Goal: Task Accomplishment & Management: Complete application form

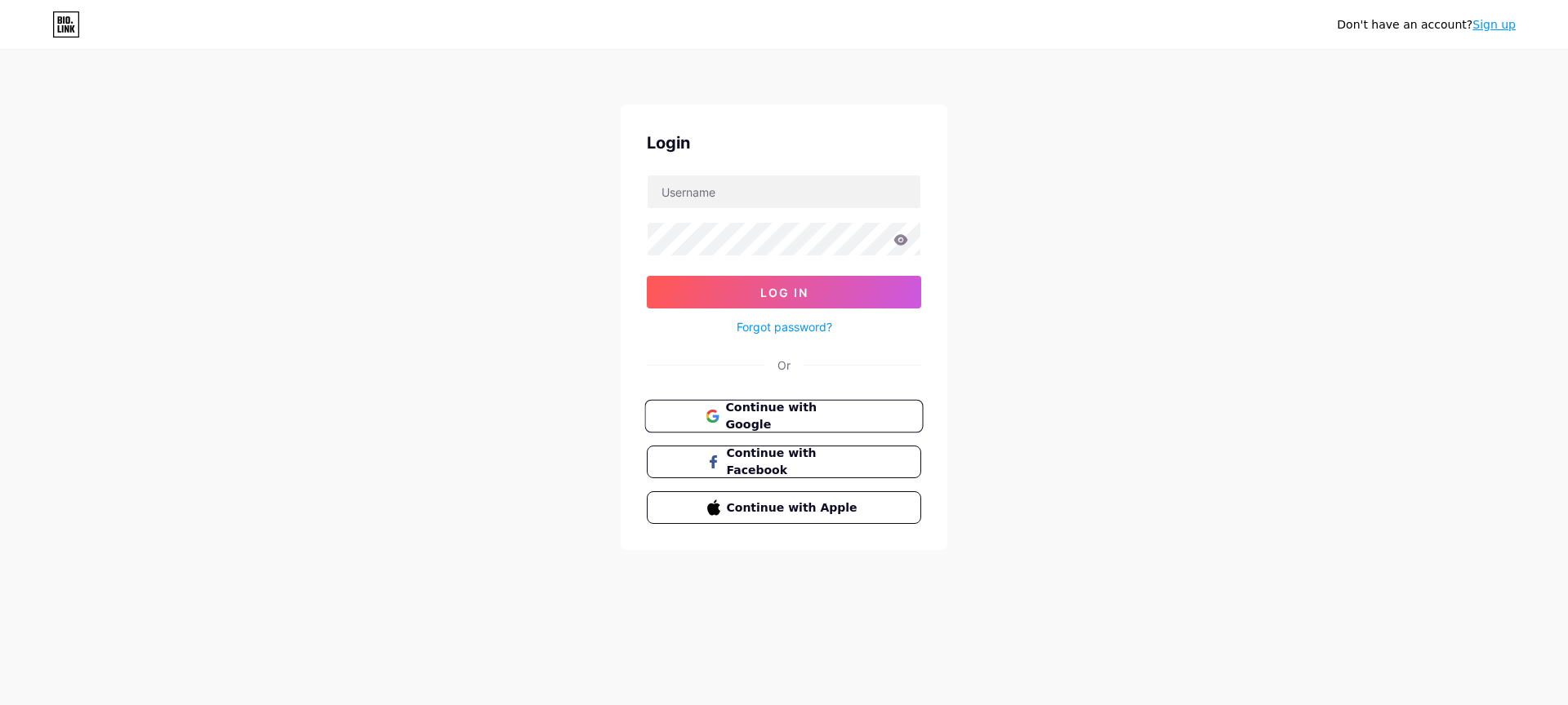
click at [746, 406] on button "Continue with Google" at bounding box center [784, 416] width 279 height 34
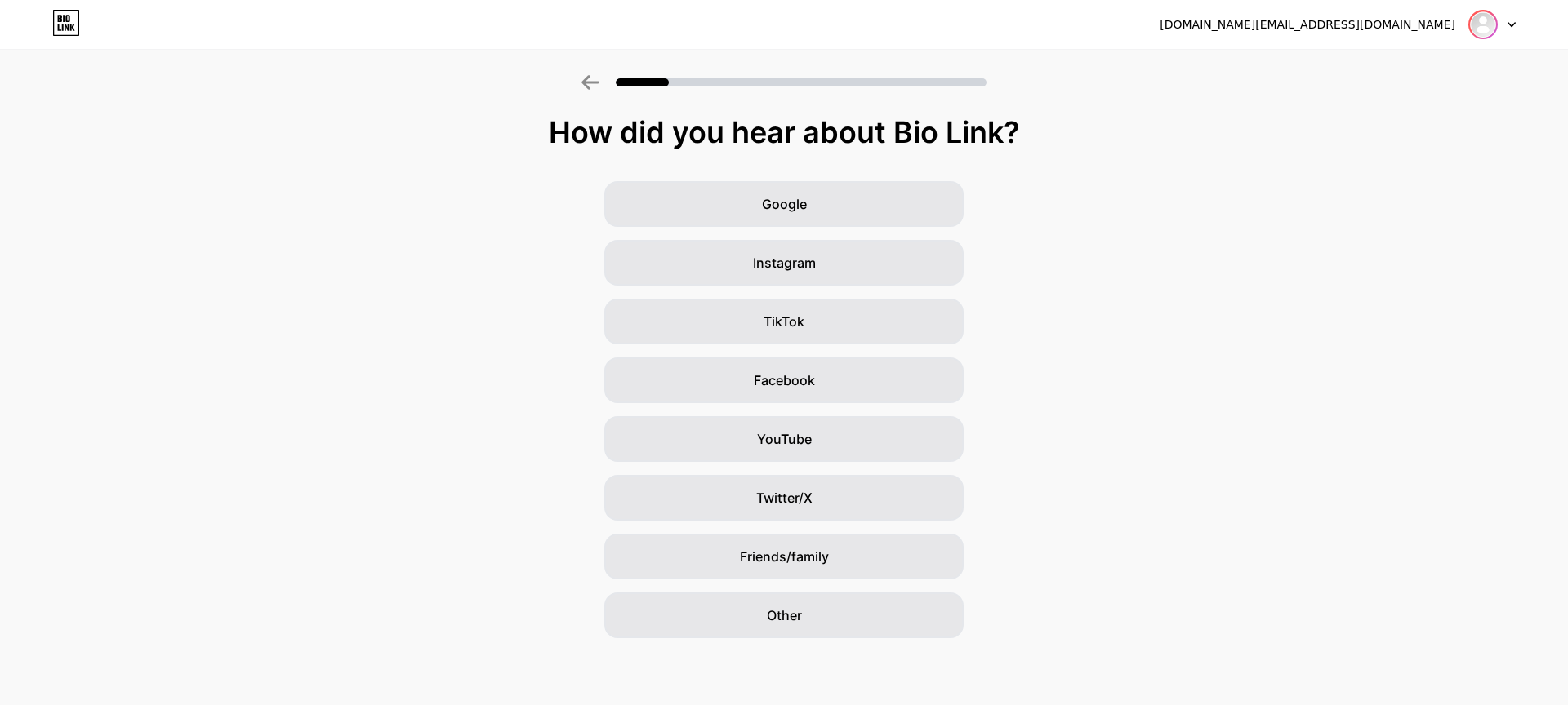
click at [1484, 27] on img at bounding box center [1483, 24] width 26 height 26
click at [853, 197] on div "Google" at bounding box center [784, 203] width 360 height 45
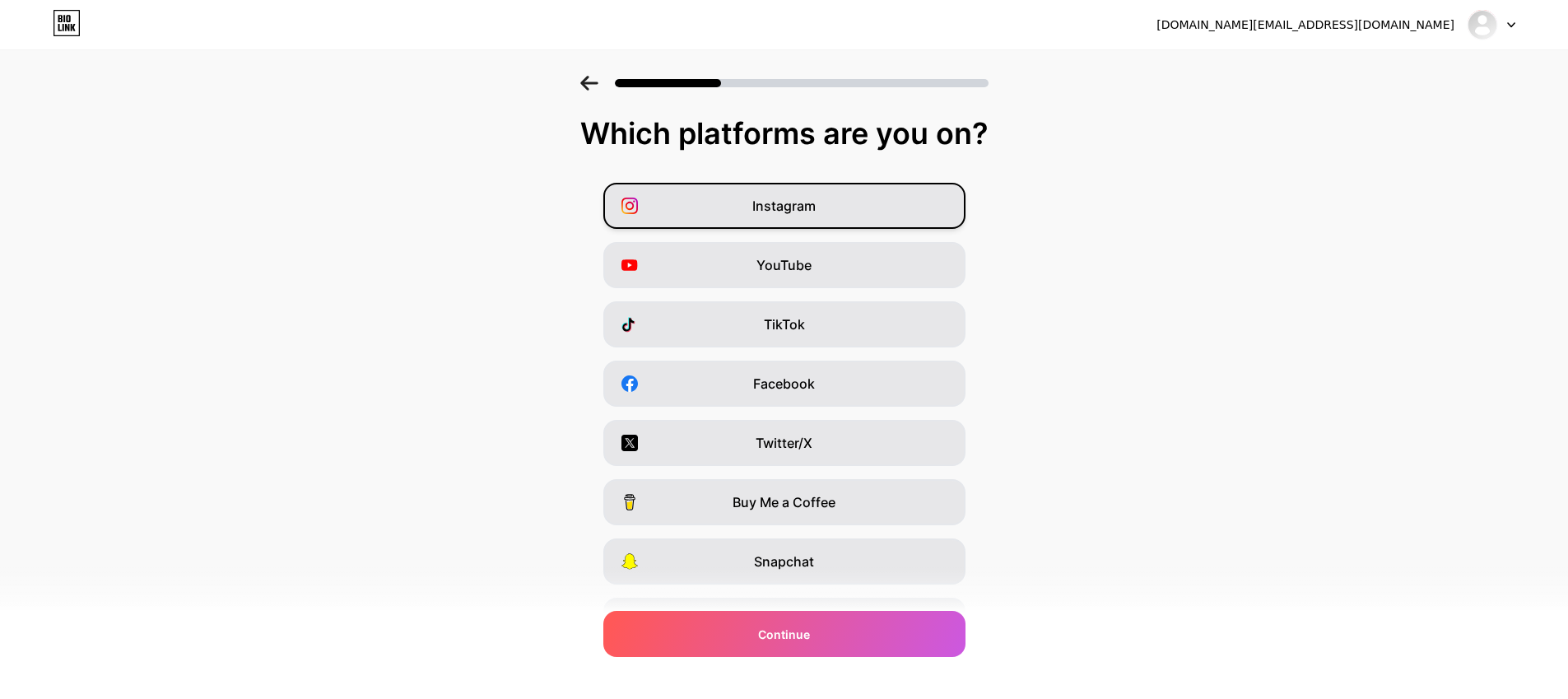
click at [829, 207] on div "Instagram" at bounding box center [784, 205] width 363 height 46
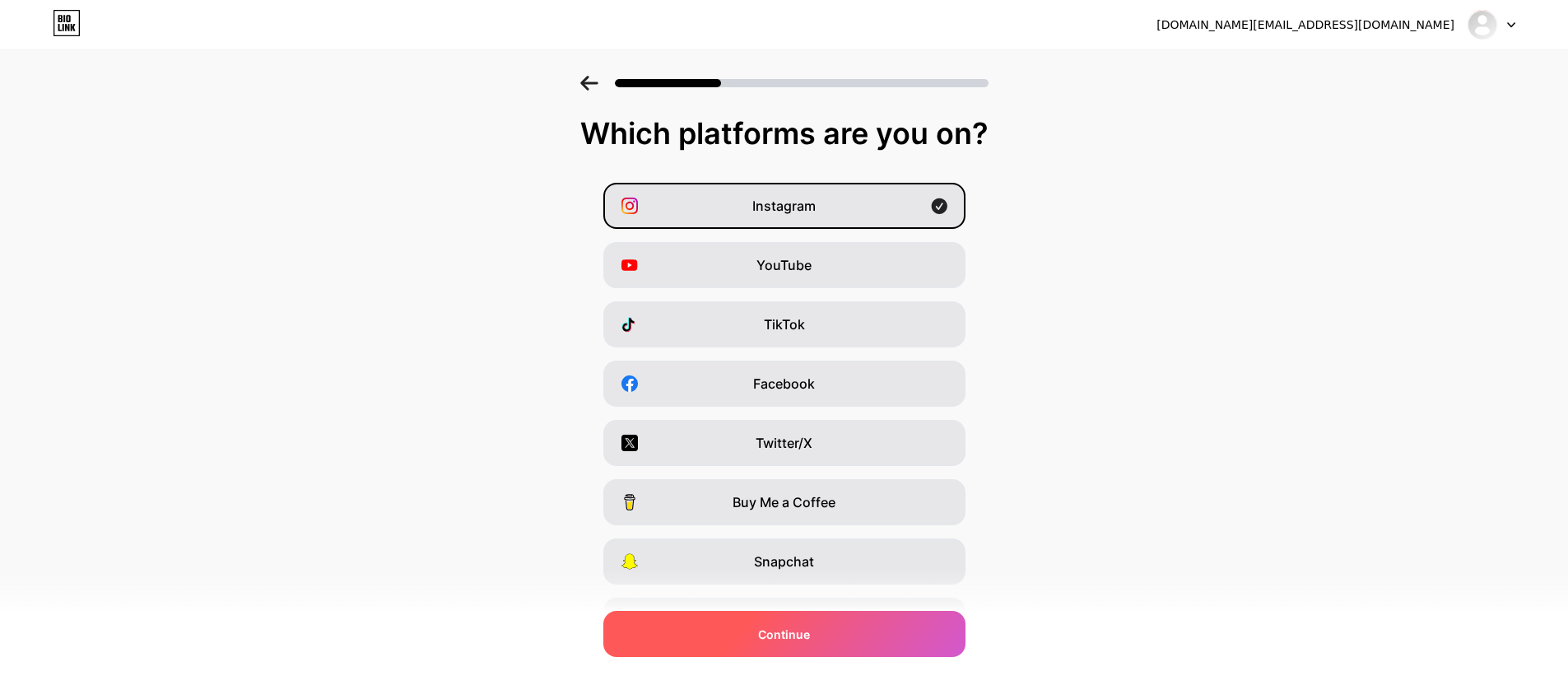
click at [847, 632] on div "Continue" at bounding box center [784, 633] width 363 height 46
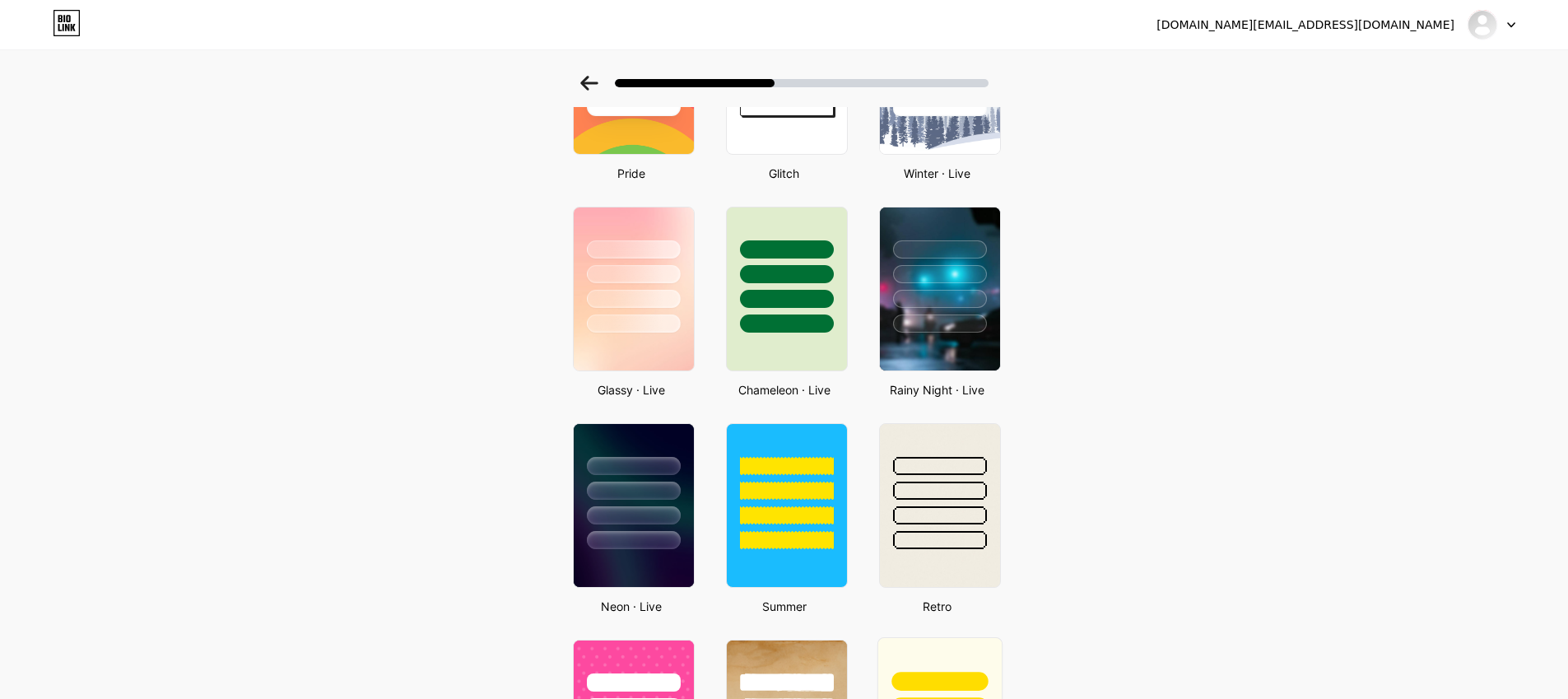
scroll to position [372, 0]
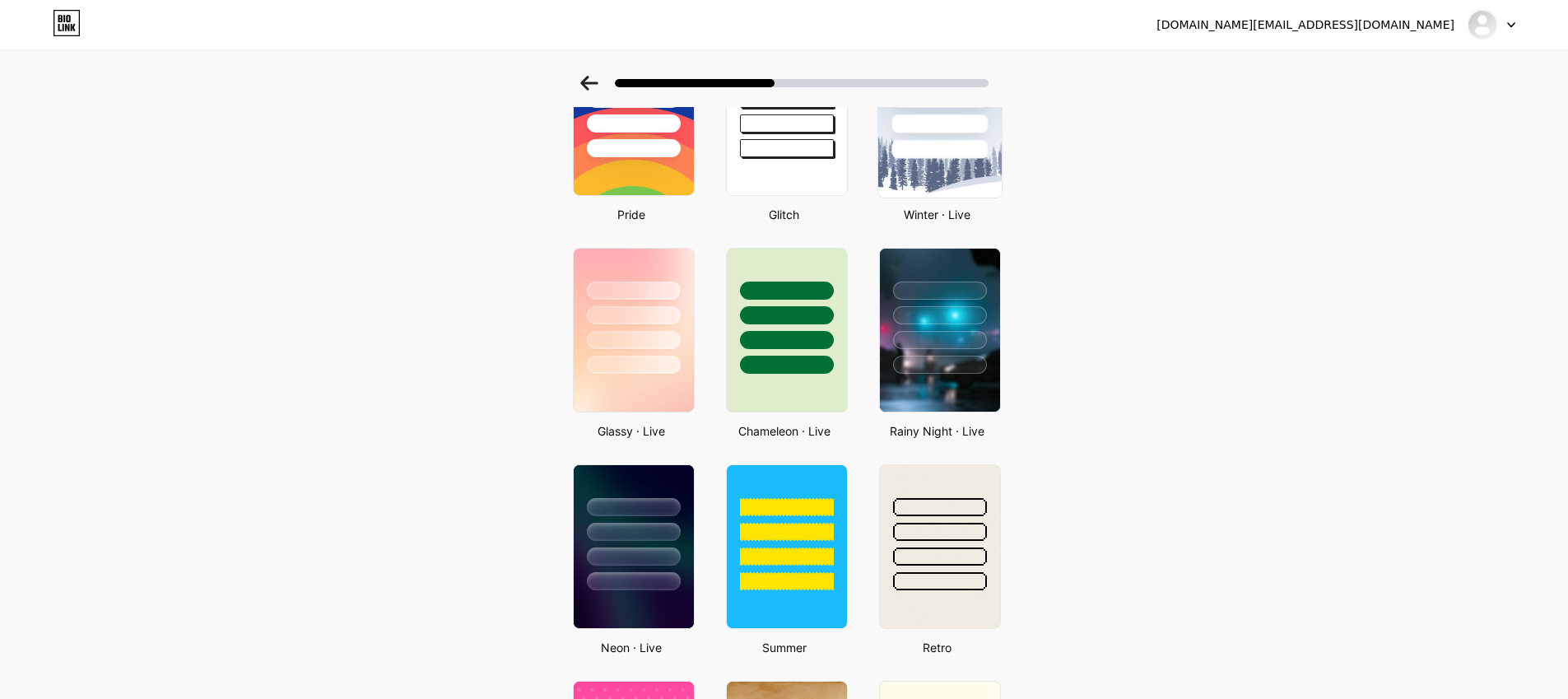
click at [922, 189] on img at bounding box center [939, 114] width 124 height 168
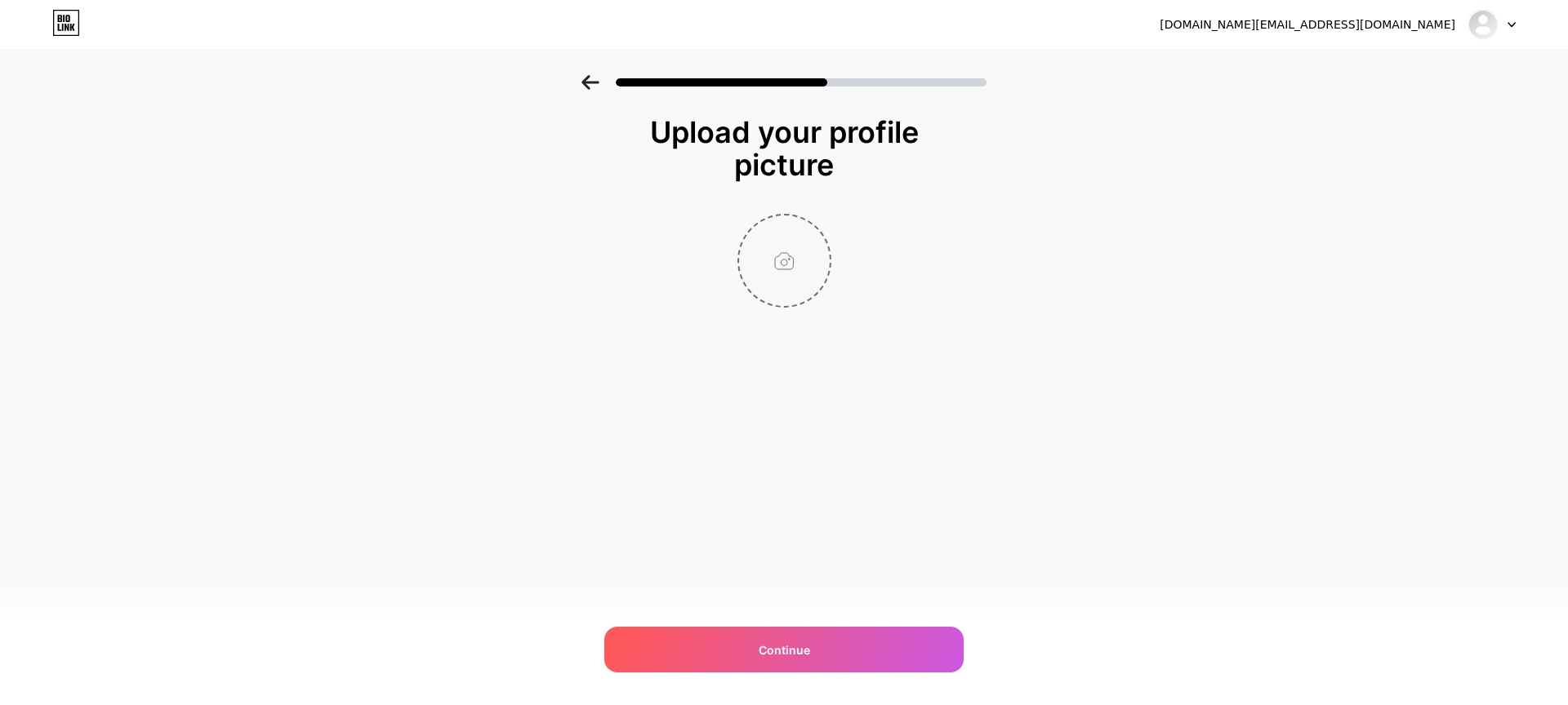
click at [803, 267] on input "file" at bounding box center [784, 261] width 91 height 91
type input "C:\fakepath\Untitled design (4).png"
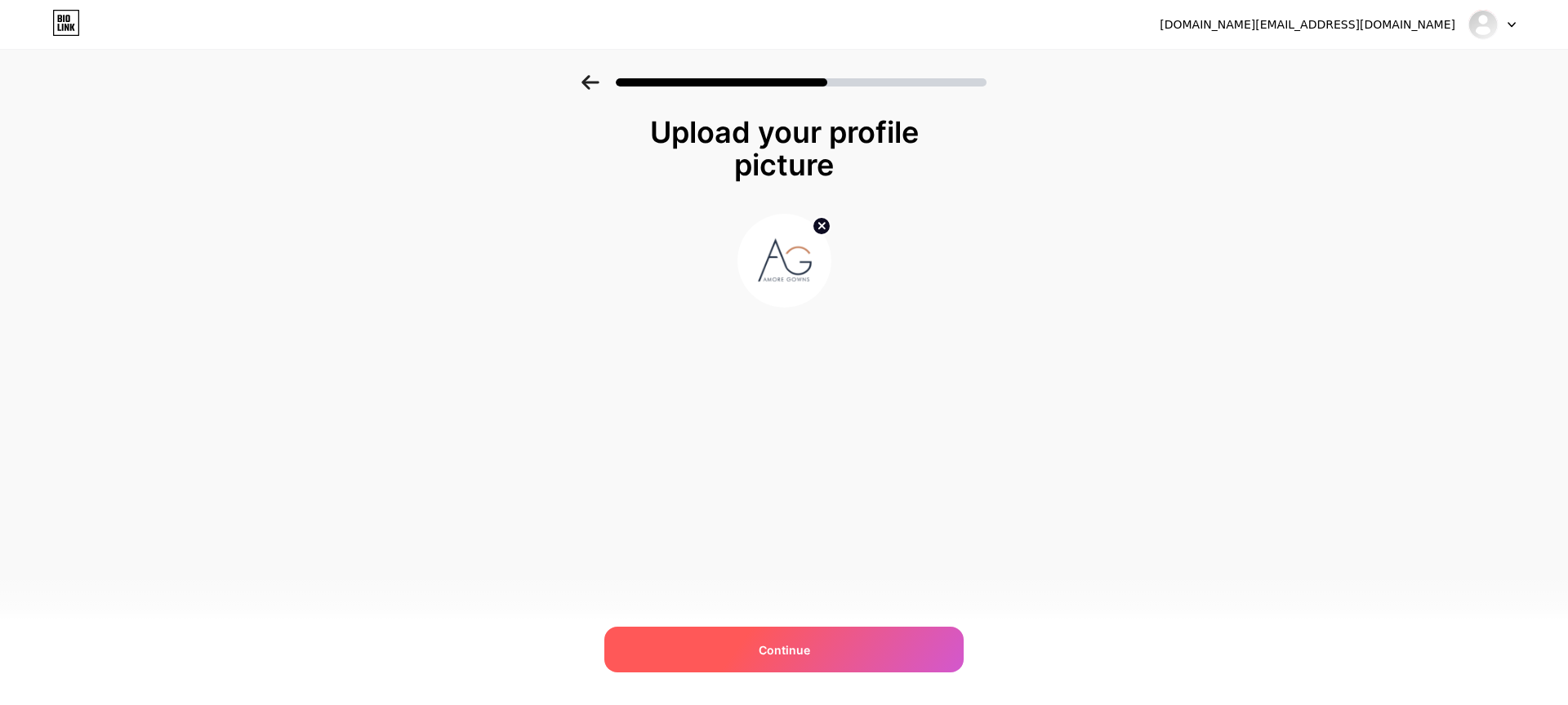
click at [845, 654] on div "Continue" at bounding box center [784, 649] width 360 height 45
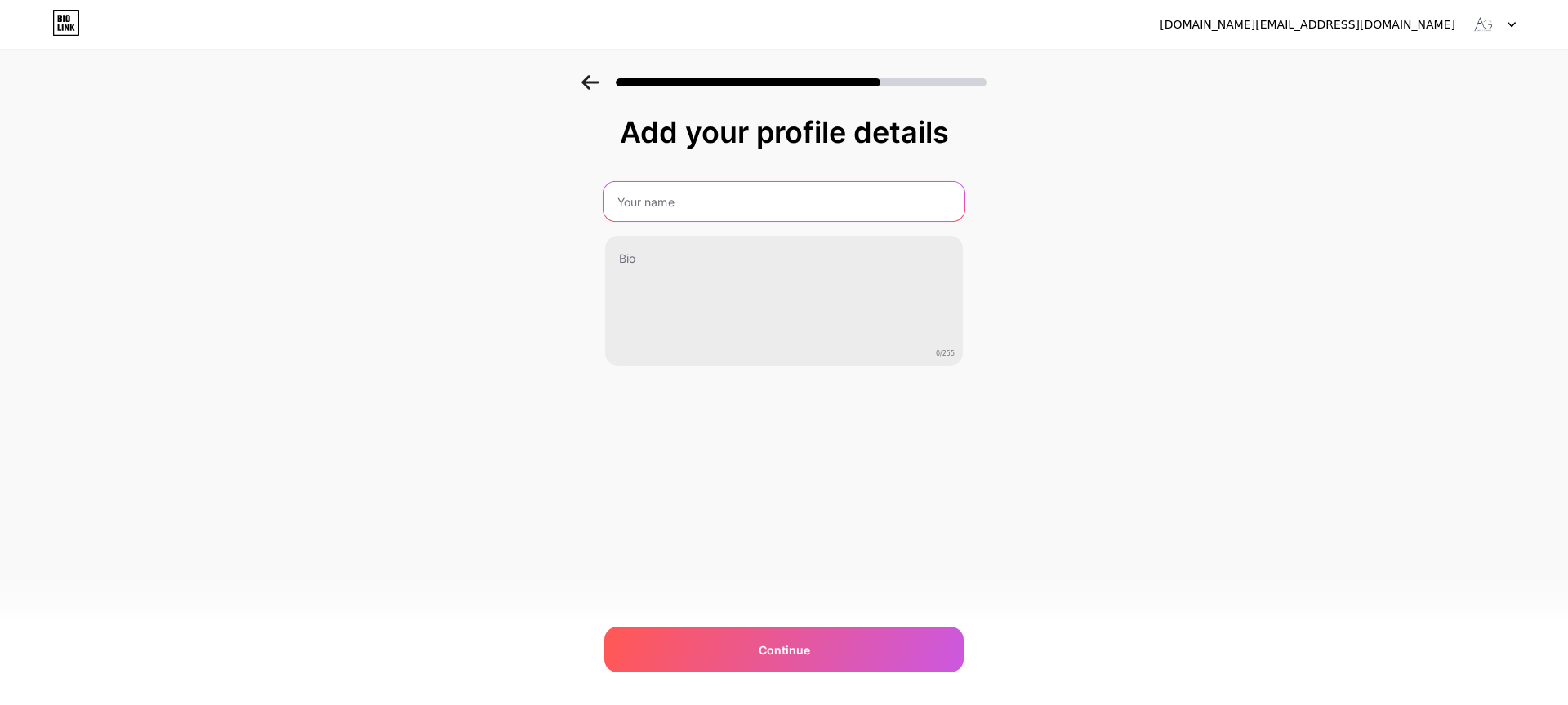
click at [735, 201] on input "text" at bounding box center [784, 202] width 361 height 39
type input "Amore Gowns"
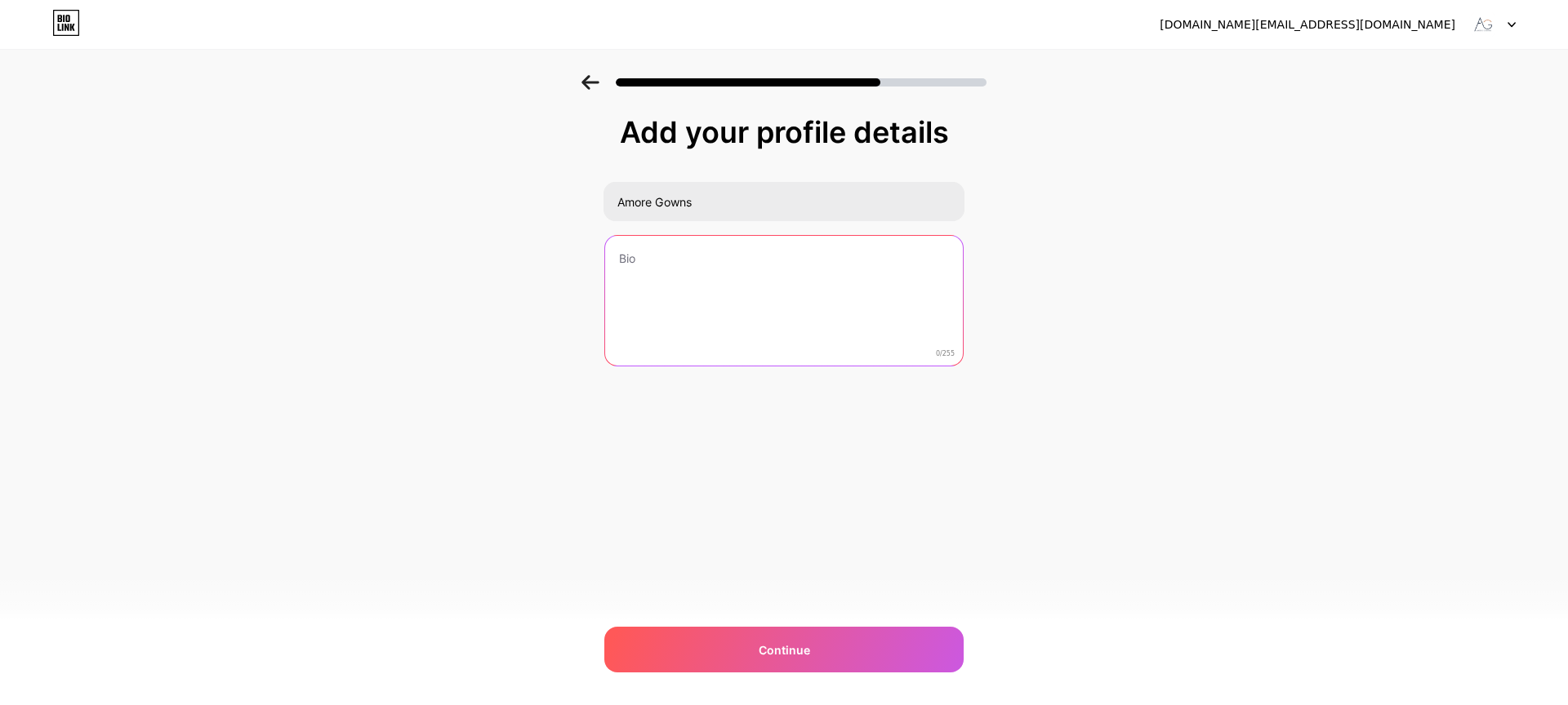
click at [757, 279] on textarea at bounding box center [784, 302] width 358 height 131
click at [800, 327] on textarea at bounding box center [784, 302] width 358 height 131
paste textarea "At Amore Gowns, we design wedding modern dresses that bring together timeless b…"
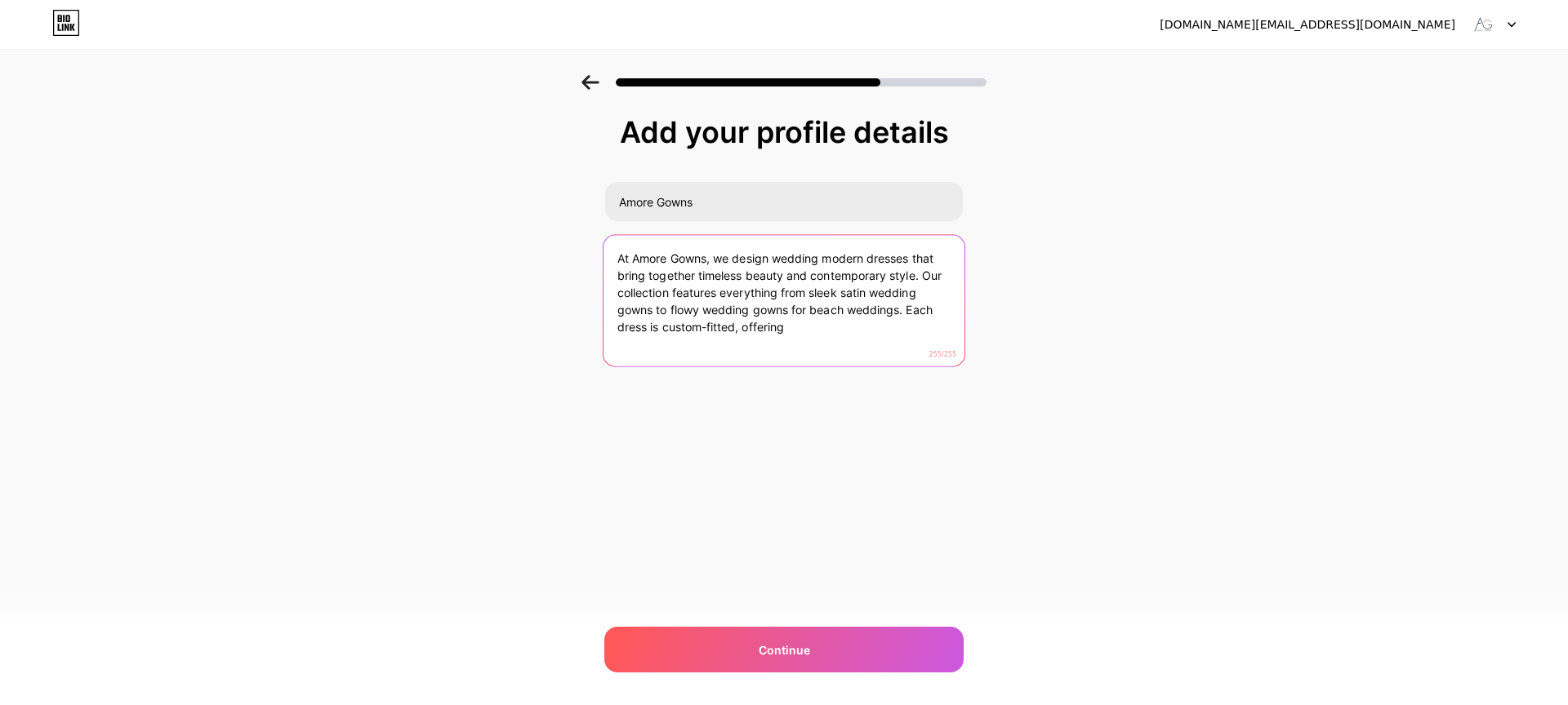
click at [805, 331] on textarea "At Amore Gowns, we design wedding modern dresses that bring together timeless b…" at bounding box center [784, 302] width 361 height 133
paste textarea "more Gowns creates elegant women’s bridal dresses that combine style, comfort, …"
click at [835, 324] on textarea "Amore Gowns creates elegant women’s bridal dresses that combine style, comfort,…" at bounding box center [784, 302] width 358 height 131
paste textarea "Discover modern wedding gowns, from satin wedding gowns to tailored bridal dres…"
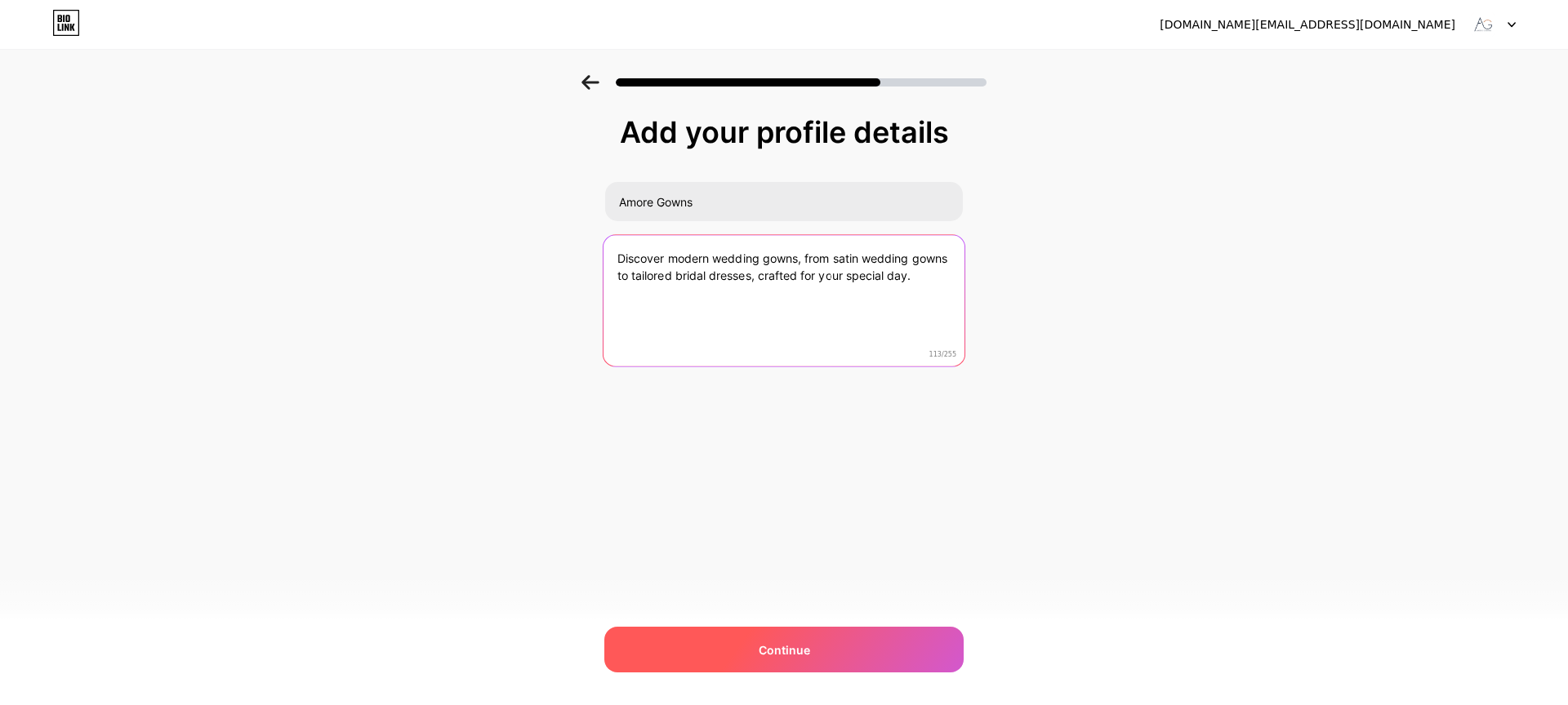
type textarea "Discover modern wedding gowns, from satin wedding gowns to tailored bridal dres…"
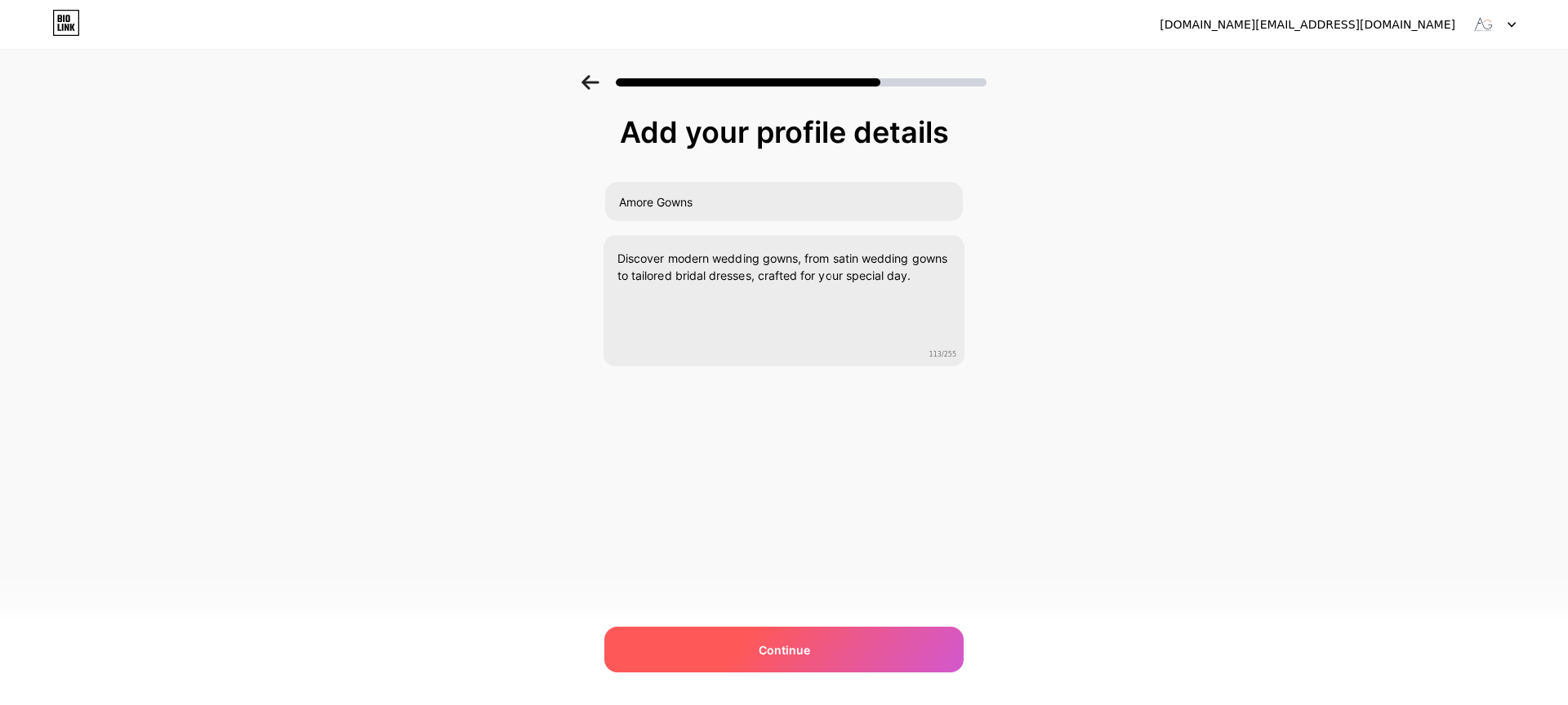
click at [847, 651] on div "Continue" at bounding box center [784, 649] width 360 height 45
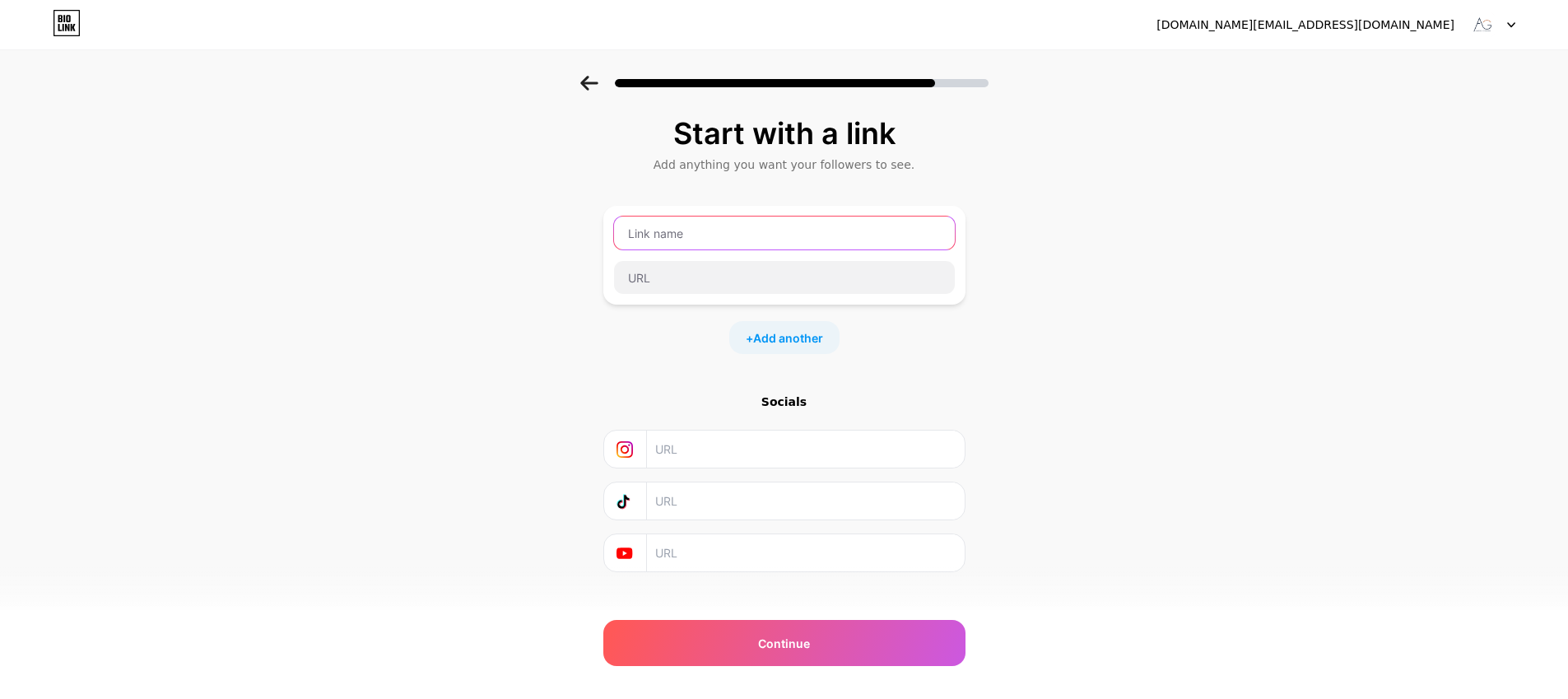
click at [700, 229] on input "text" at bounding box center [784, 233] width 341 height 33
click at [716, 452] on input "text" at bounding box center [805, 448] width 299 height 37
click at [775, 443] on input "text" at bounding box center [805, 448] width 299 height 37
paste input "https://www.instagram.com/amoregownsofficial"
type input "https://www.instagram.com/amoregownsofficial"
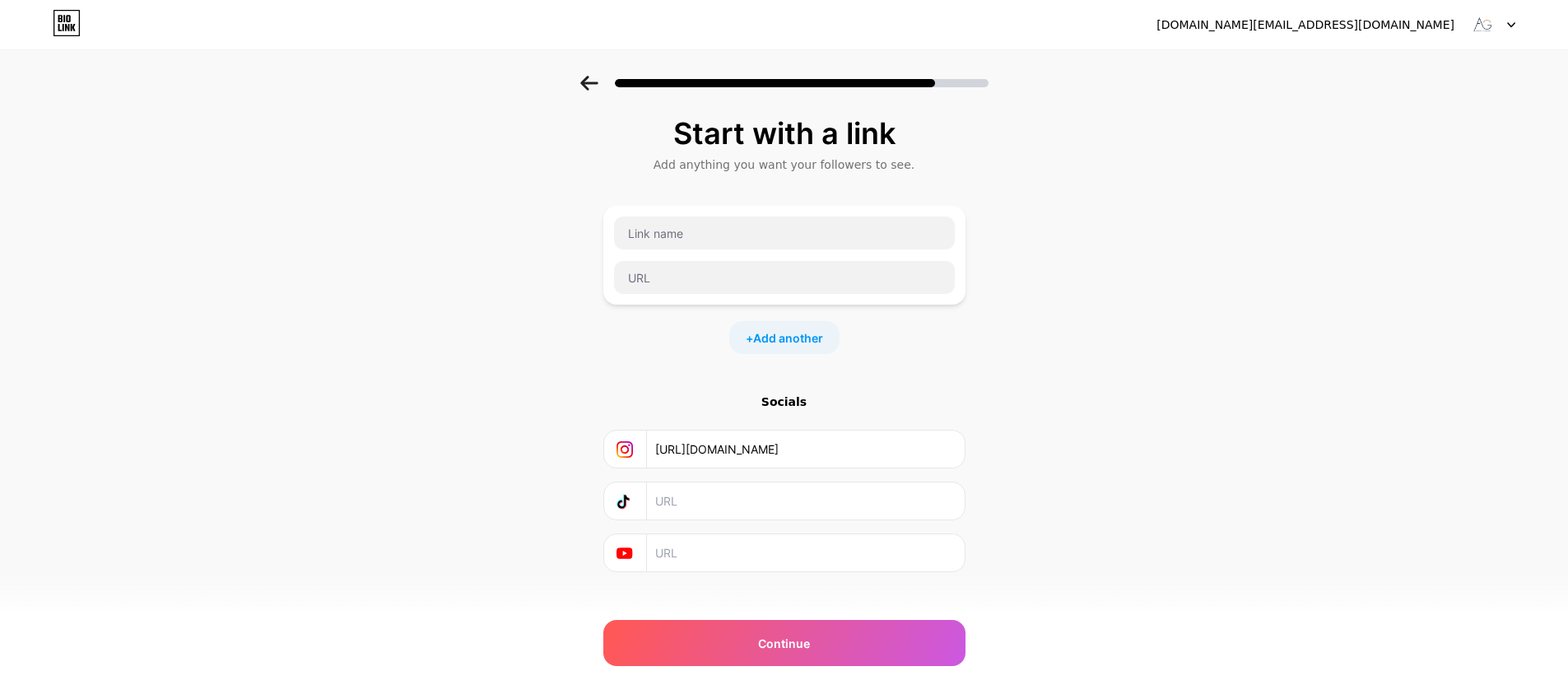
click at [725, 506] on input "text" at bounding box center [805, 500] width 299 height 37
paste input "https://www.tiktok.com/@amoregownsofficial"
type input "https://www.tiktok.com/@amoregownsofficial"
click at [717, 561] on input "text" at bounding box center [805, 552] width 299 height 37
click at [1147, 490] on div "Start with a link Add anything you want your followers to see. + Add another So…" at bounding box center [784, 365] width 1568 height 578
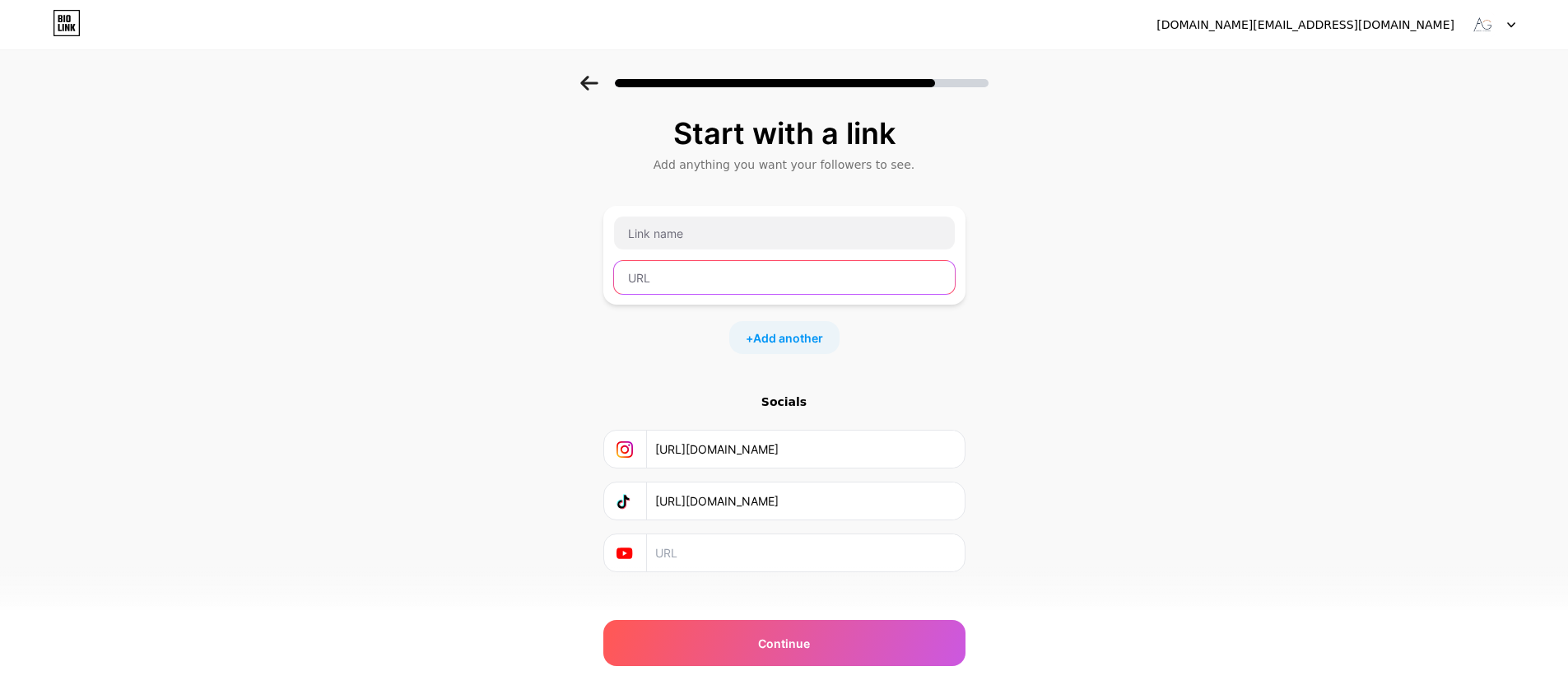
click at [741, 277] on input "text" at bounding box center [784, 277] width 341 height 33
paste input "https://www.facebook.com/amoregownsofficial"
type input "https://www.facebook.com/amoregownsofficial"
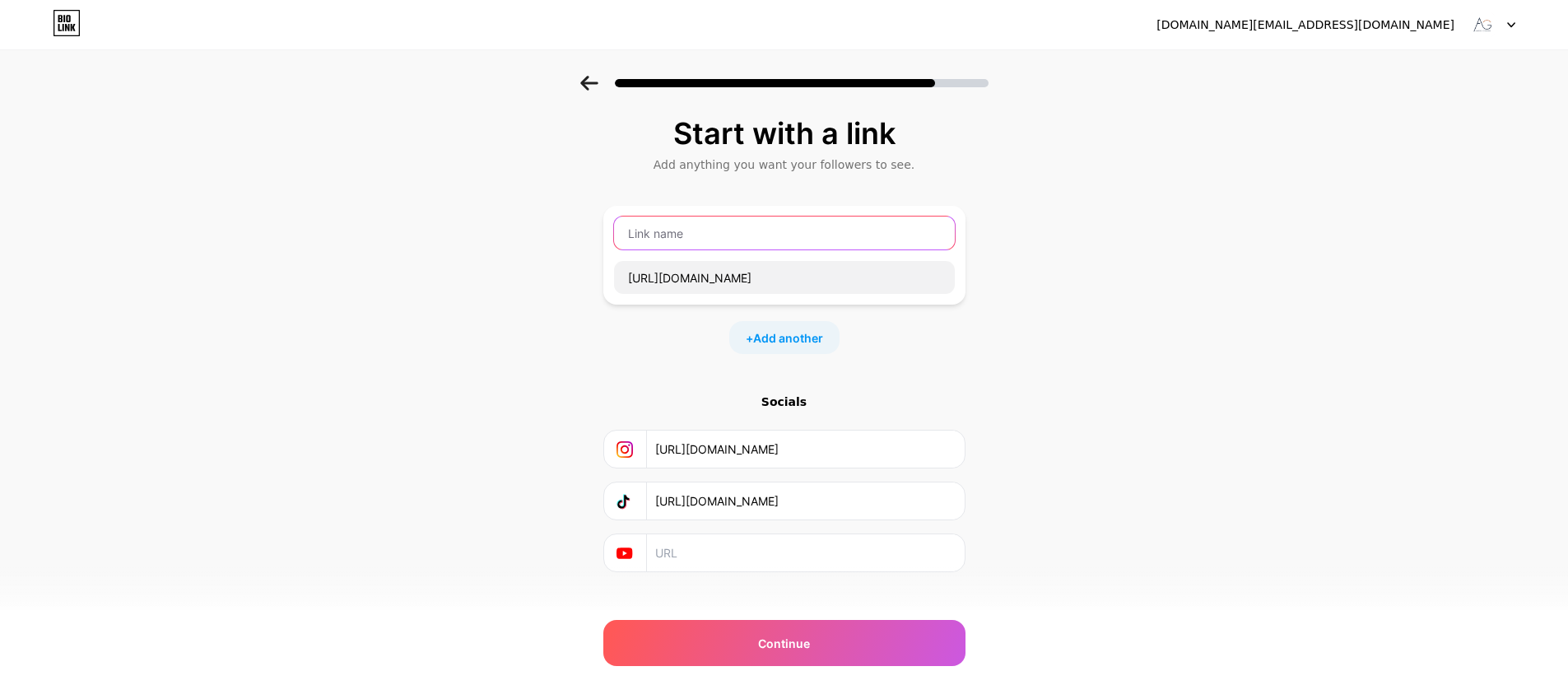
click at [726, 228] on input "text" at bounding box center [784, 233] width 341 height 33
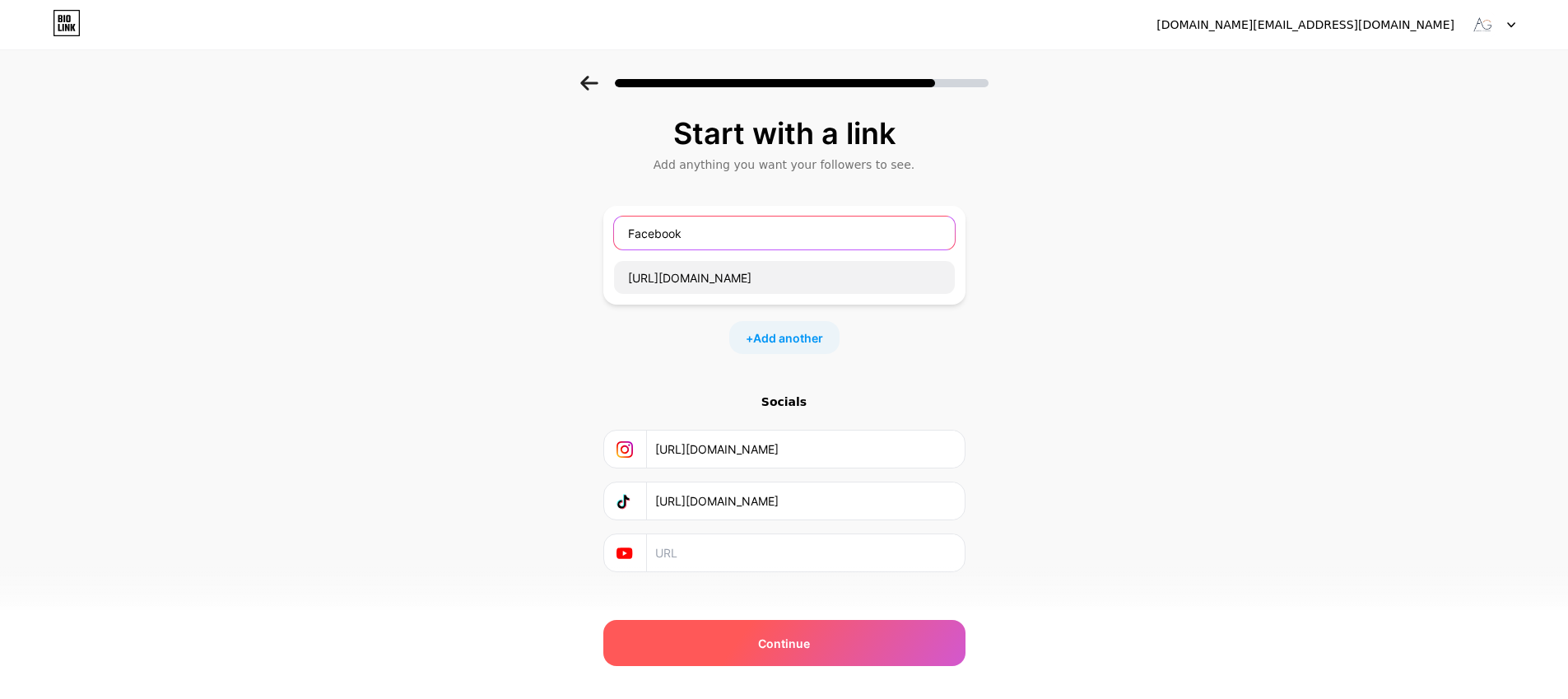
type input "Facebook"
click at [804, 645] on span "Continue" at bounding box center [784, 643] width 52 height 17
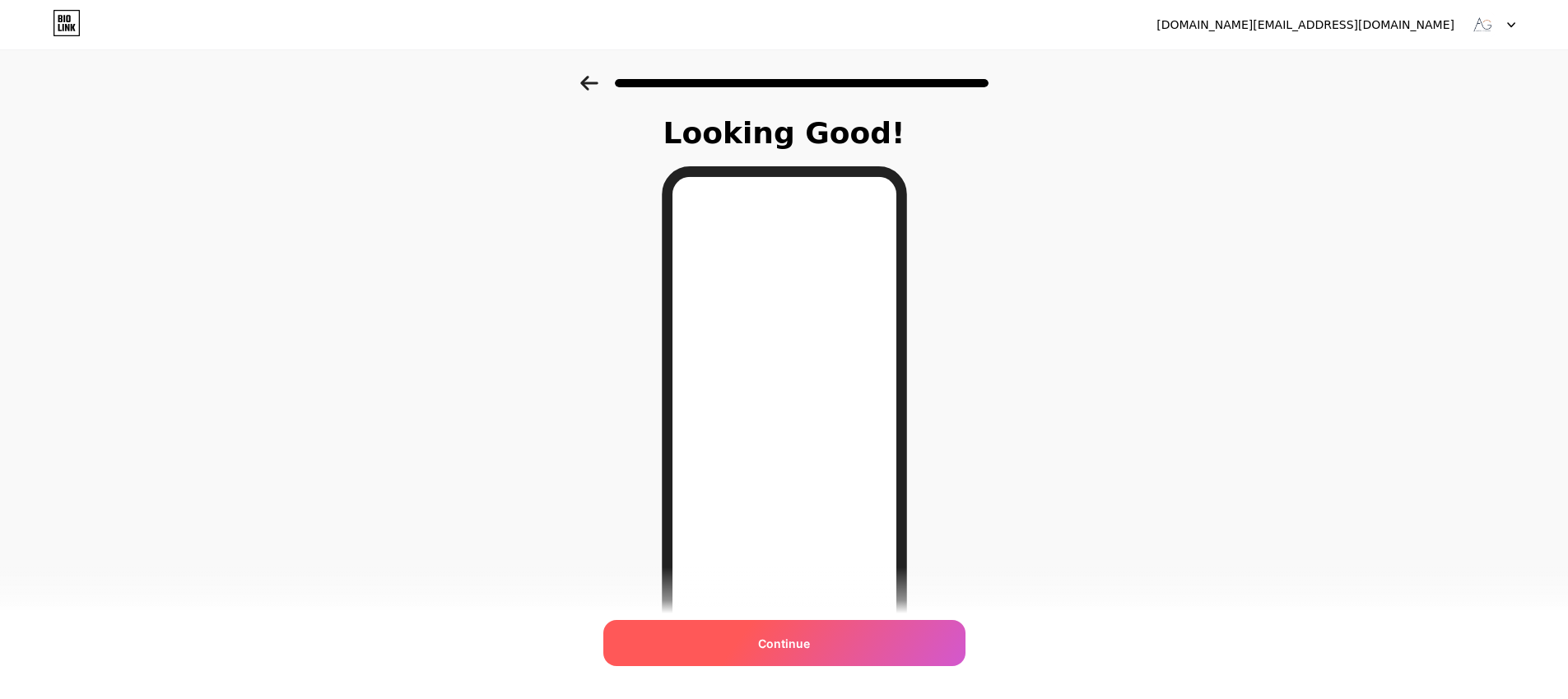
click at [859, 644] on div "Continue" at bounding box center [784, 642] width 363 height 46
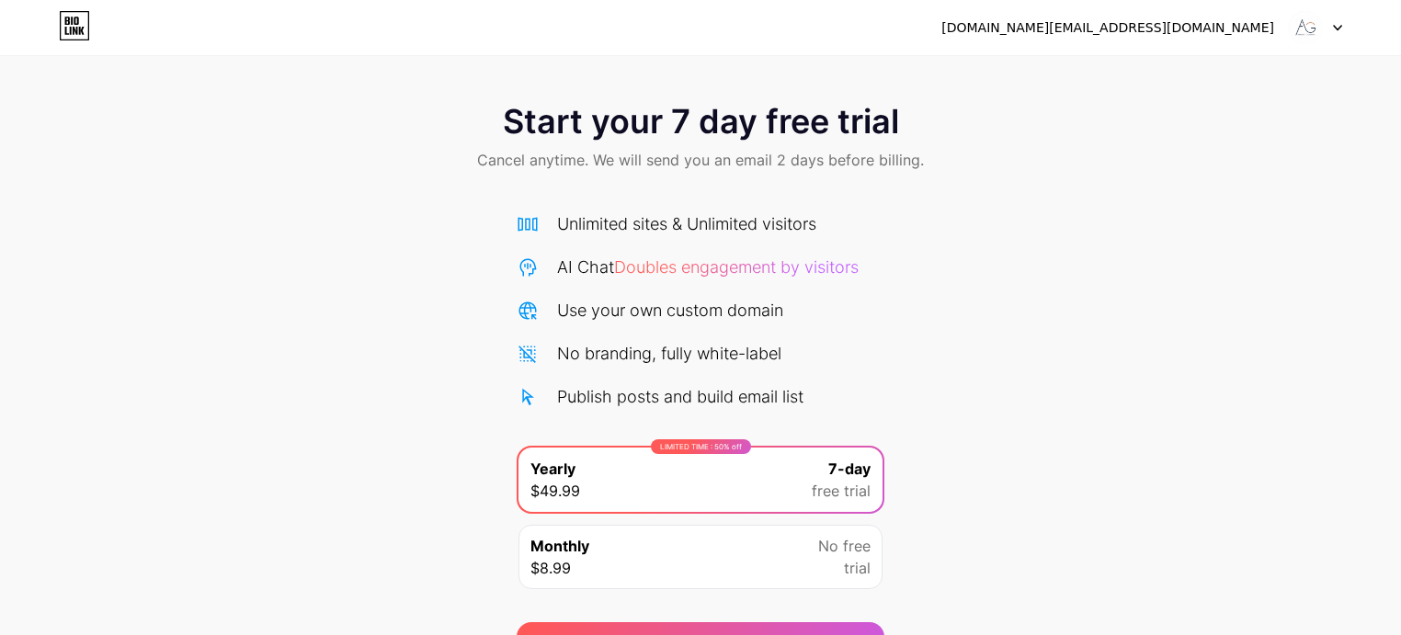
click at [1307, 28] on img at bounding box center [1305, 27] width 35 height 35
click at [1335, 25] on icon at bounding box center [1337, 28] width 9 height 6
click at [74, 24] on icon at bounding box center [76, 21] width 5 height 8
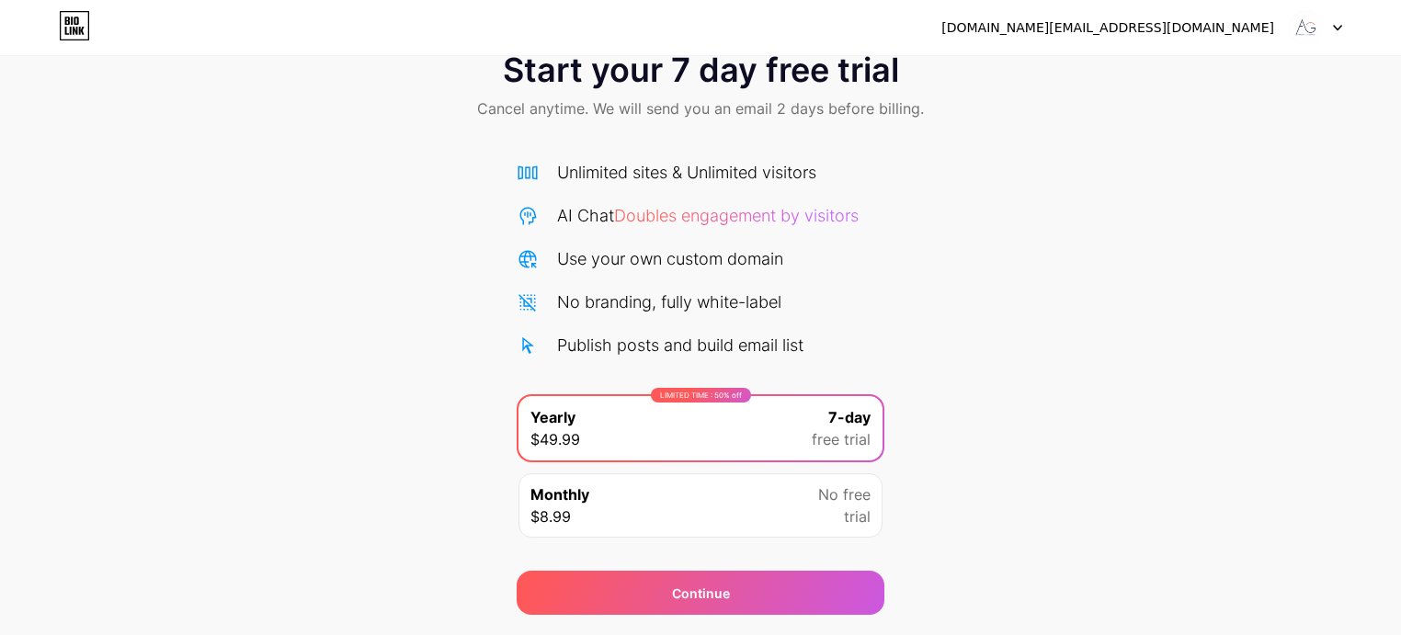
scroll to position [103, 0]
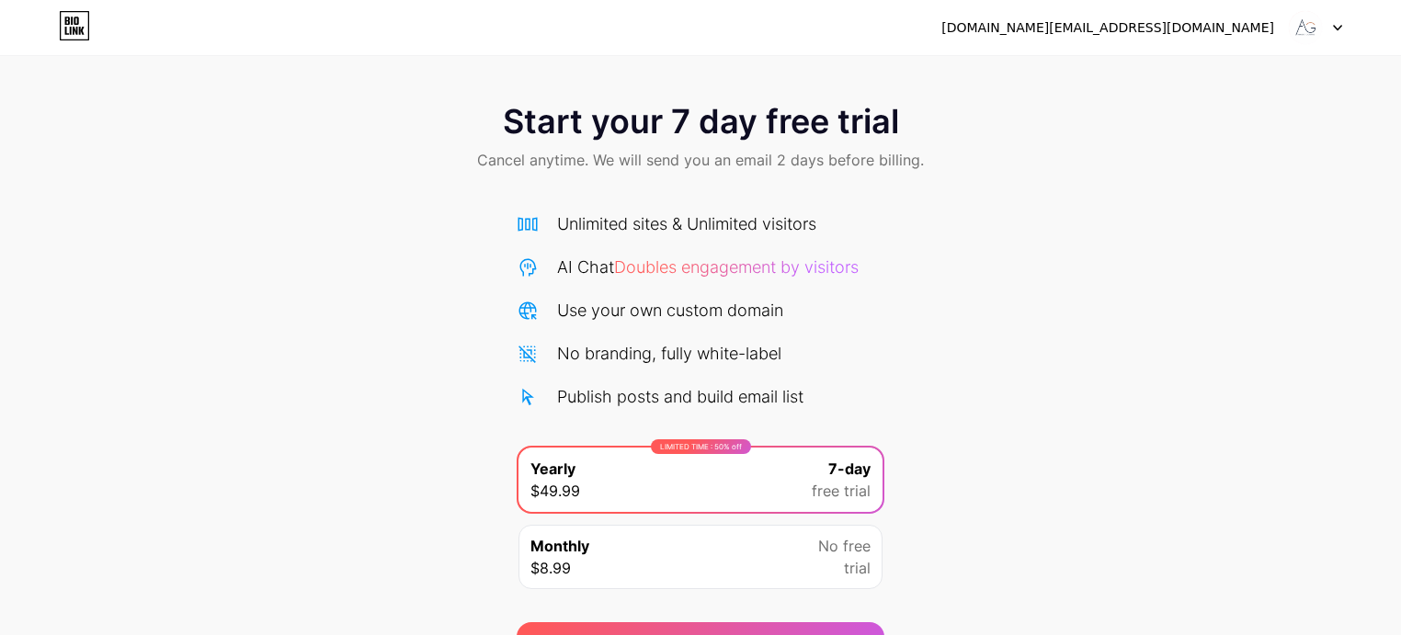
click at [1310, 31] on img at bounding box center [1305, 27] width 35 height 35
click at [1171, 73] on li "Logout" at bounding box center [1227, 76] width 228 height 50
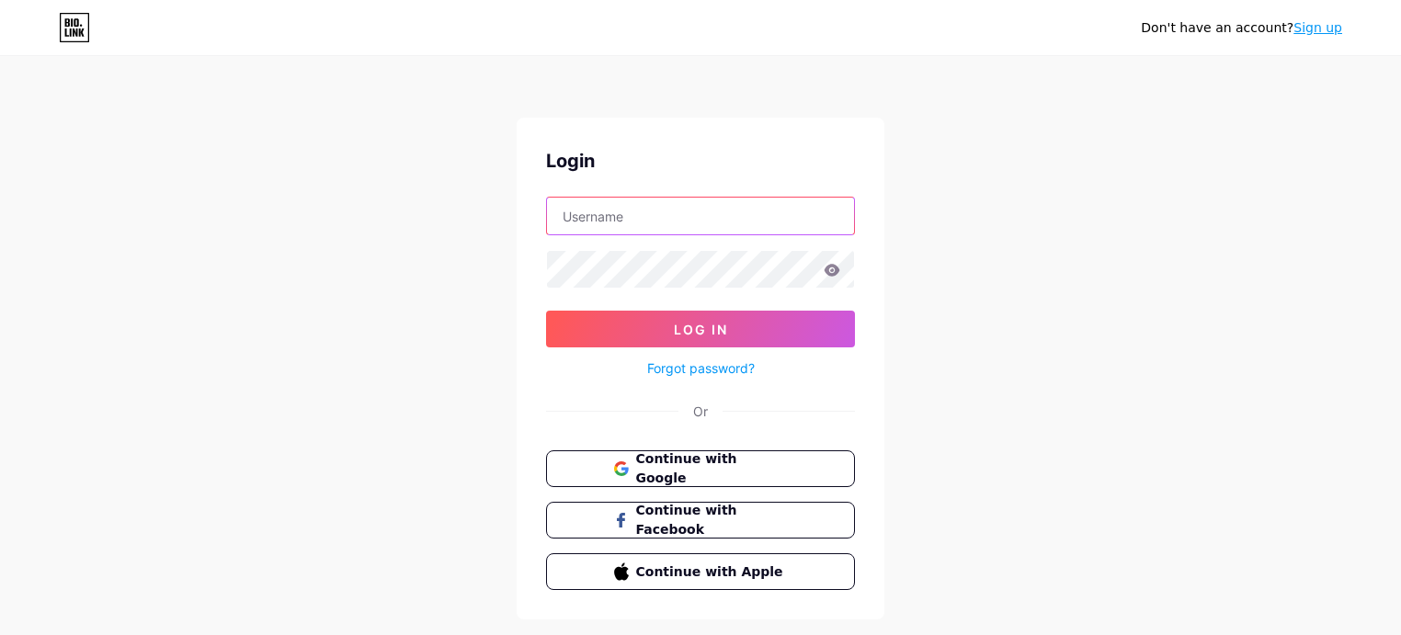
click at [656, 232] on input "text" at bounding box center [700, 216] width 307 height 37
type input "[DOMAIN_NAME][EMAIL_ADDRESS][DOMAIN_NAME]"
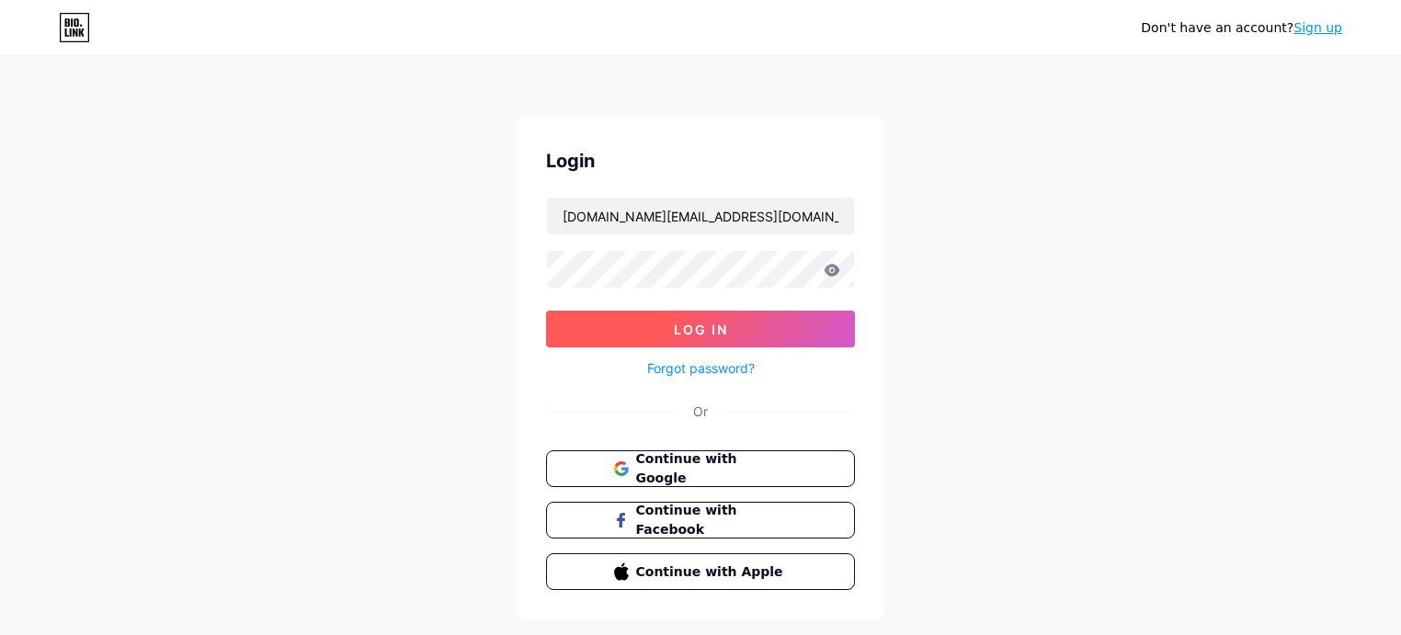
click at [601, 329] on button "Log In" at bounding box center [700, 329] width 309 height 37
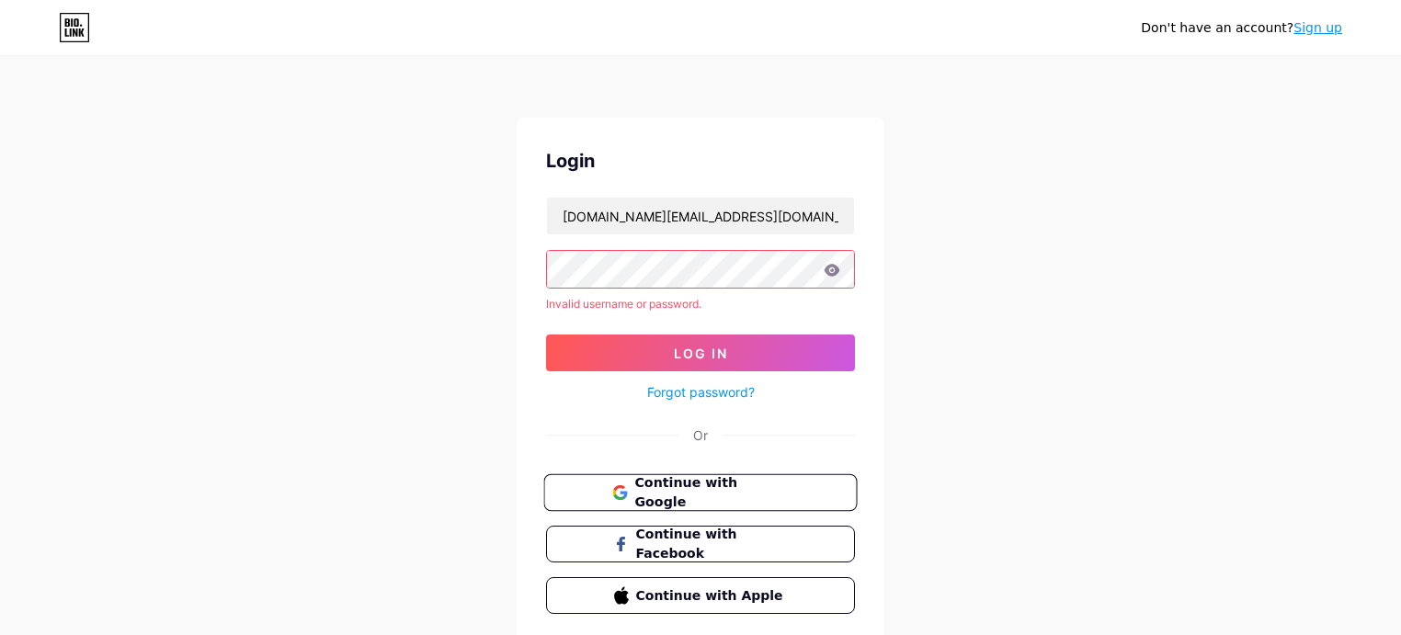
click at [661, 494] on span "Continue with Google" at bounding box center [711, 493] width 154 height 40
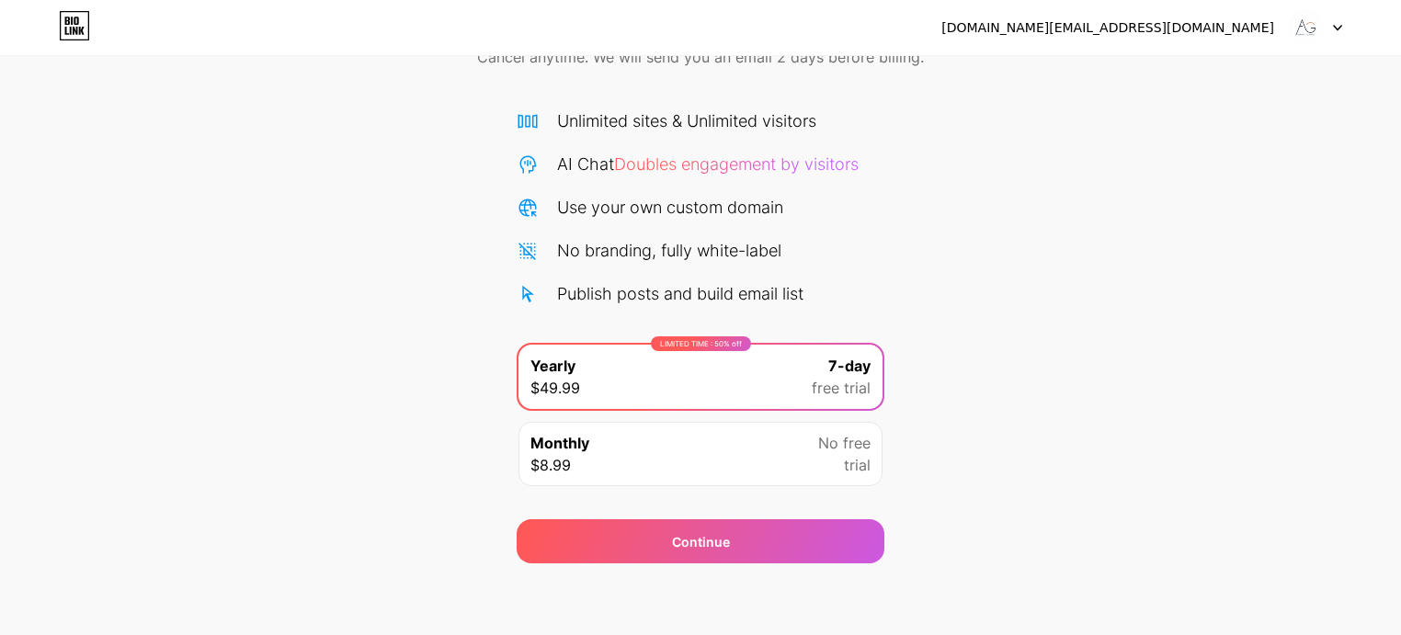
scroll to position [103, 0]
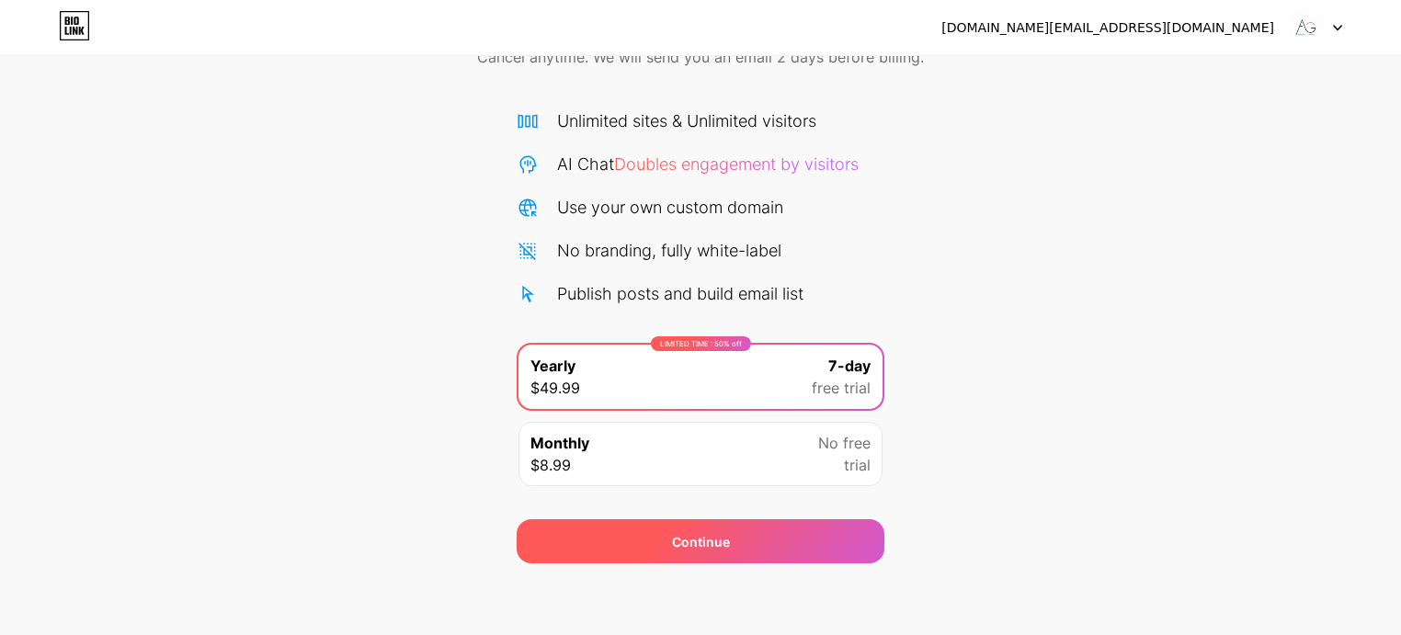
click at [701, 536] on div "Continue" at bounding box center [701, 541] width 58 height 19
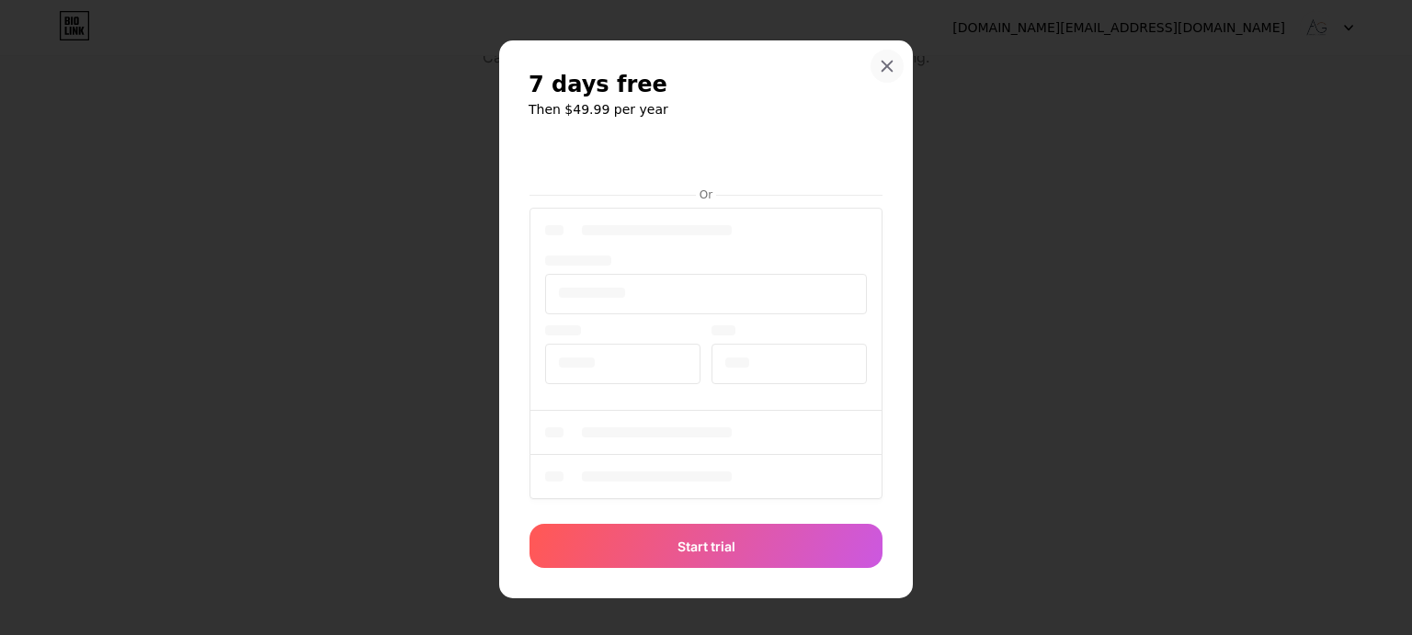
click at [880, 67] on icon at bounding box center [887, 66] width 15 height 15
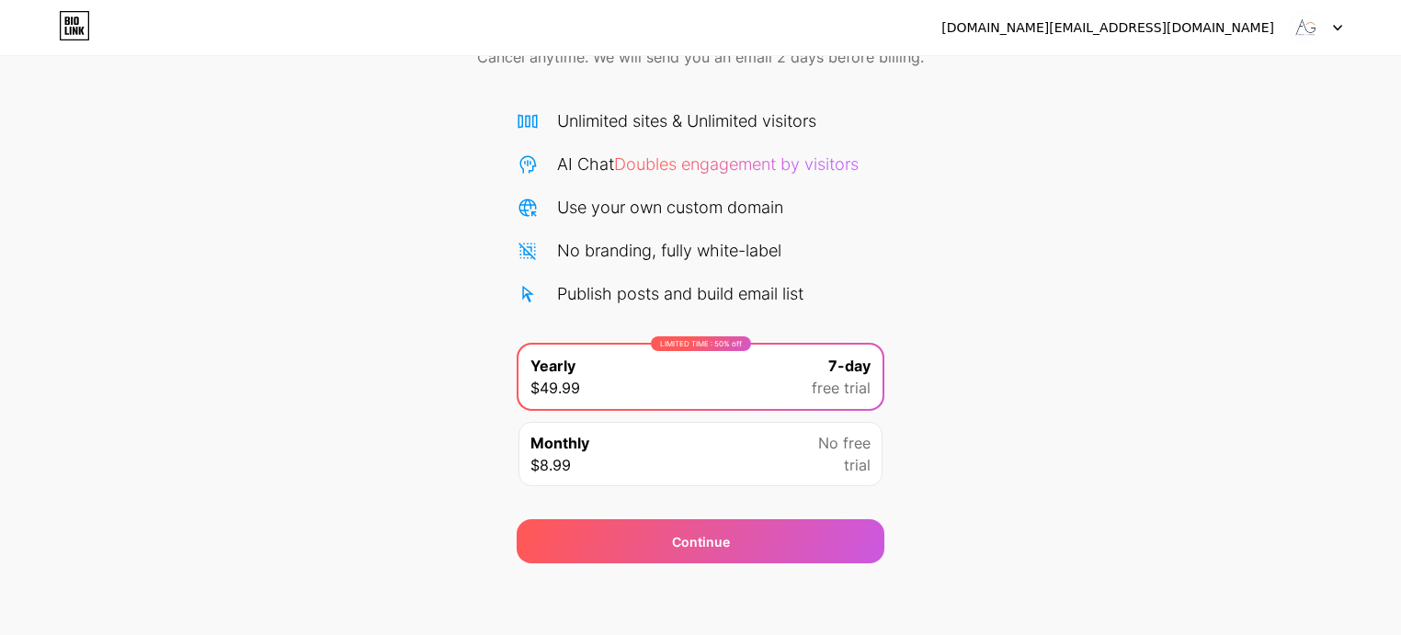
scroll to position [0, 0]
